Goal: Task Accomplishment & Management: Complete application form

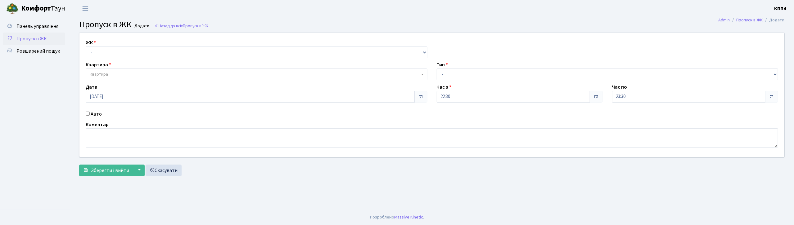
click at [86, 114] on input "Авто" at bounding box center [88, 114] width 4 height 4
checkbox input "true"
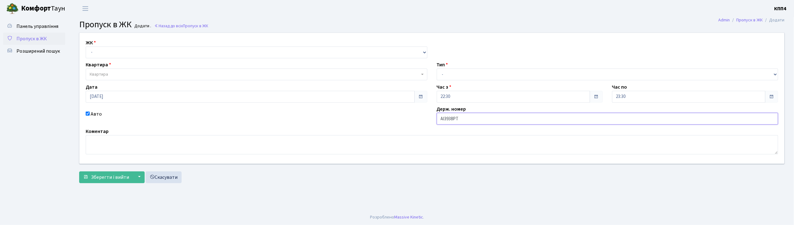
type input "АІ3938РТ"
click at [127, 53] on select "- КТ, вул. Регенераторна, 4 КТ2, просп. Соборності, 17 КТ3, вул. Березнева, 16 …" at bounding box center [257, 53] width 342 height 12
select select "271"
click at [86, 47] on select "- КТ, вул. Регенераторна, 4 КТ2, просп. Соборності, 17 КТ3, вул. Березнева, 16 …" at bounding box center [257, 53] width 342 height 12
select select
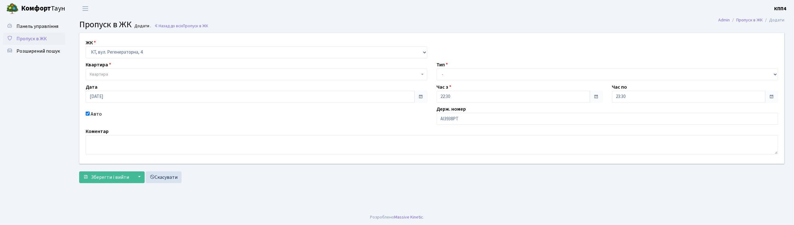
click at [132, 75] on span "Квартира" at bounding box center [255, 74] width 330 height 6
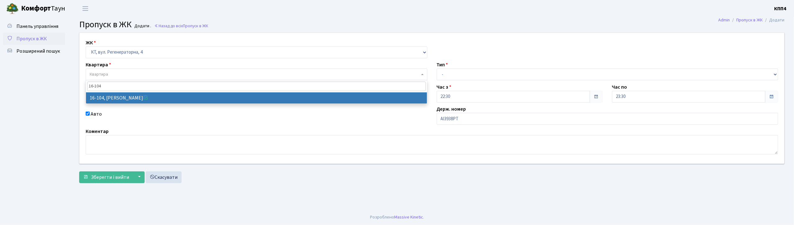
type input "16-104"
select select "8665"
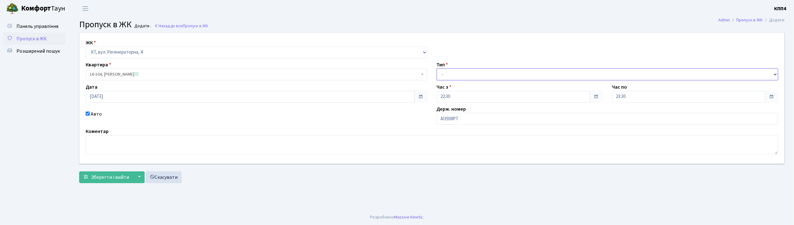
drag, startPoint x: 450, startPoint y: 72, endPoint x: 453, endPoint y: 79, distance: 7.8
click at [450, 72] on select "- Доставка Таксі Гості Сервіс" at bounding box center [608, 75] width 342 height 12
select select "3"
click at [437, 69] on select "- Доставка Таксі Гості Сервіс" at bounding box center [608, 75] width 342 height 12
click at [109, 177] on span "Зберегти і вийти" at bounding box center [110, 177] width 38 height 7
